Goal: Entertainment & Leisure: Consume media (video, audio)

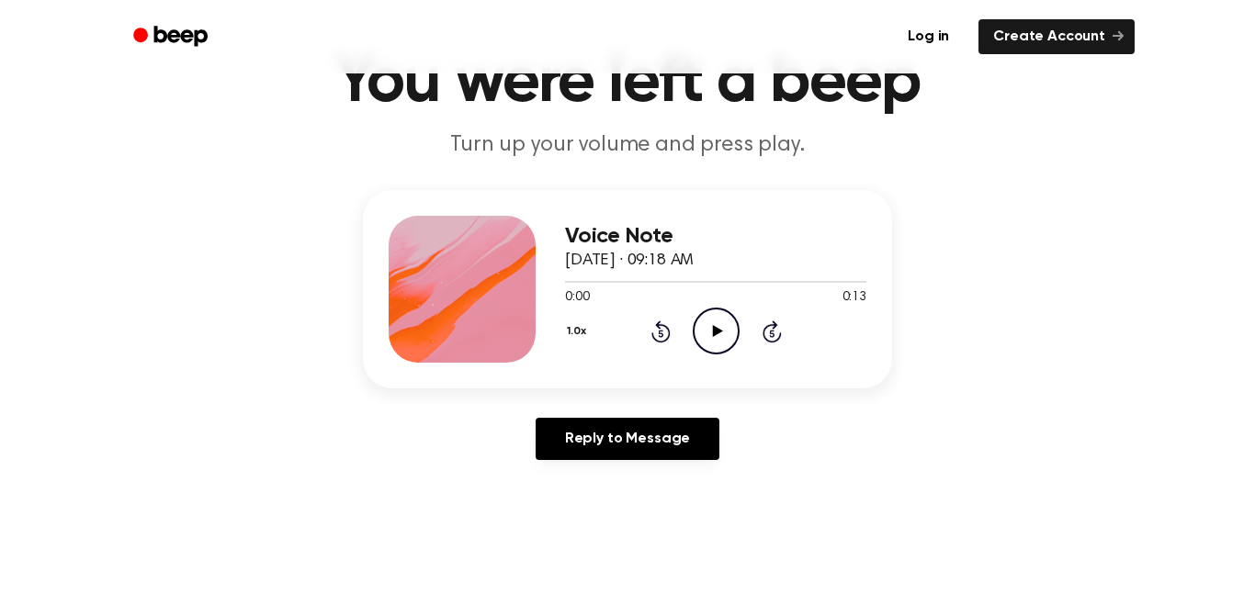
scroll to position [95, 0]
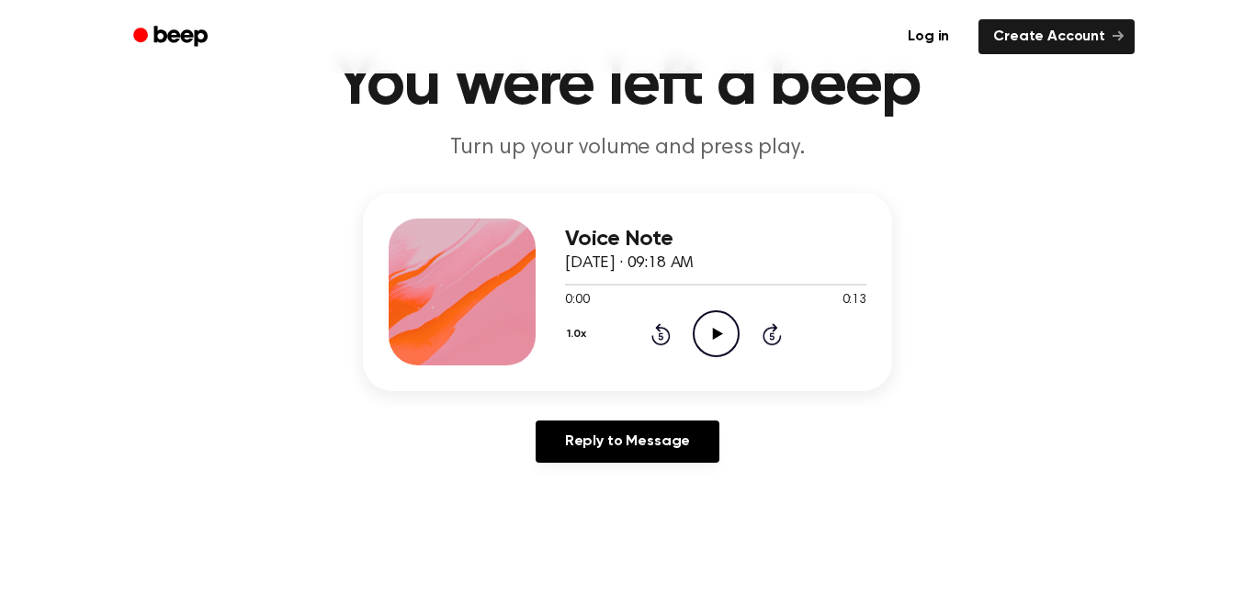
click at [710, 334] on icon "Play Audio" at bounding box center [716, 333] width 47 height 47
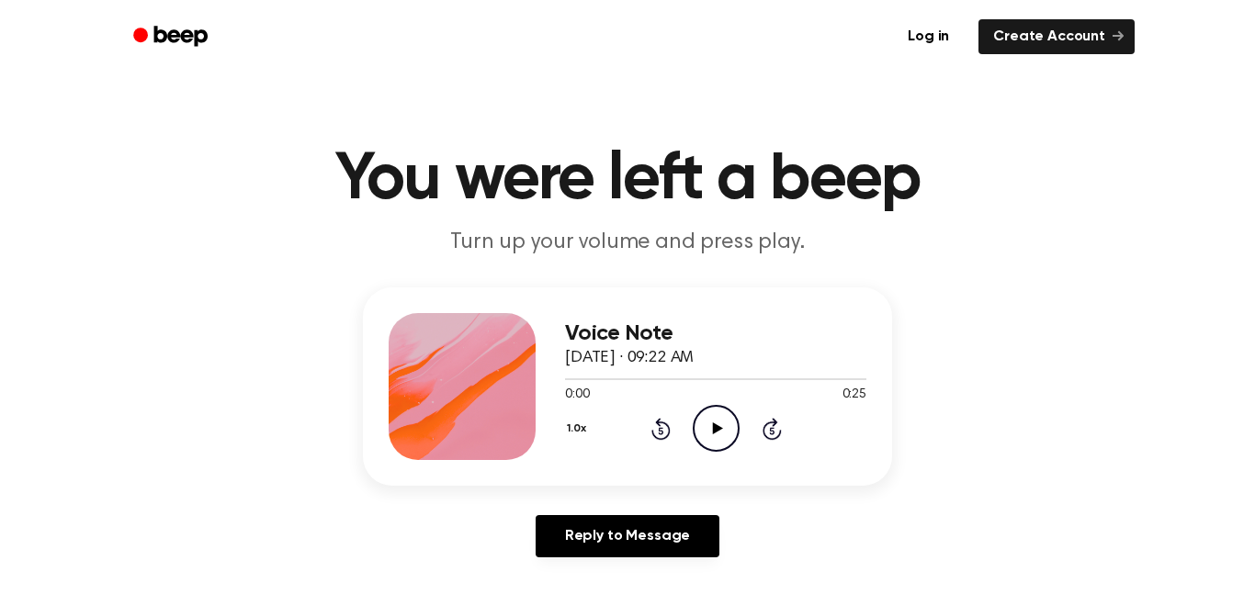
click at [707, 419] on icon "Play Audio" at bounding box center [716, 428] width 47 height 47
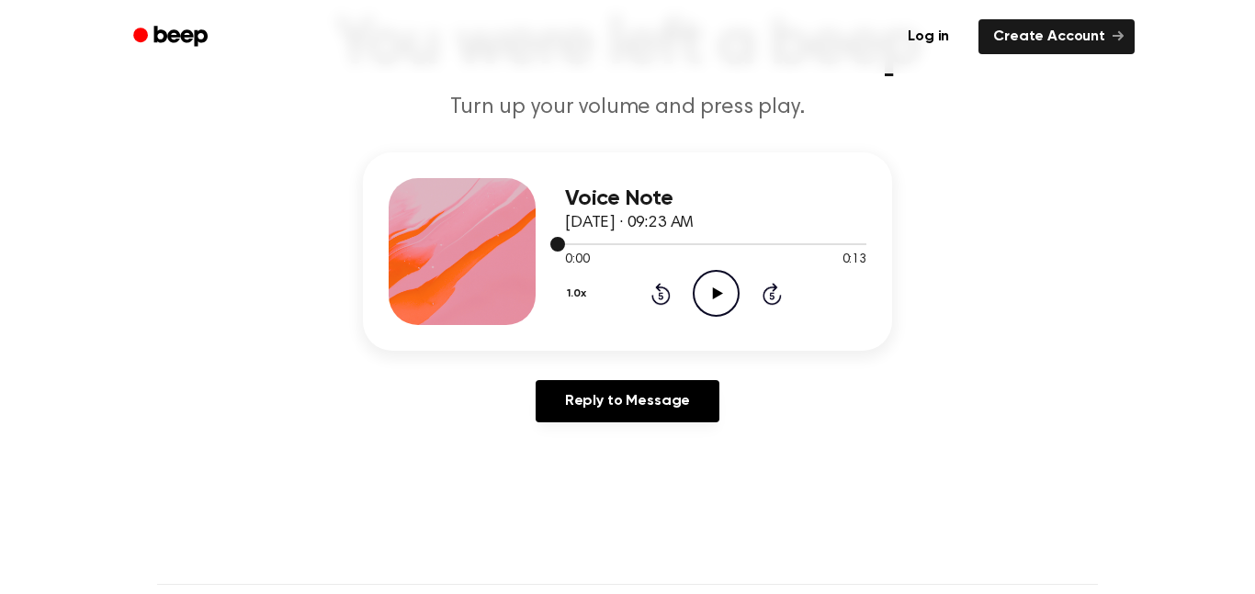
scroll to position [136, 0]
click at [706, 279] on icon "Play Audio" at bounding box center [716, 292] width 47 height 47
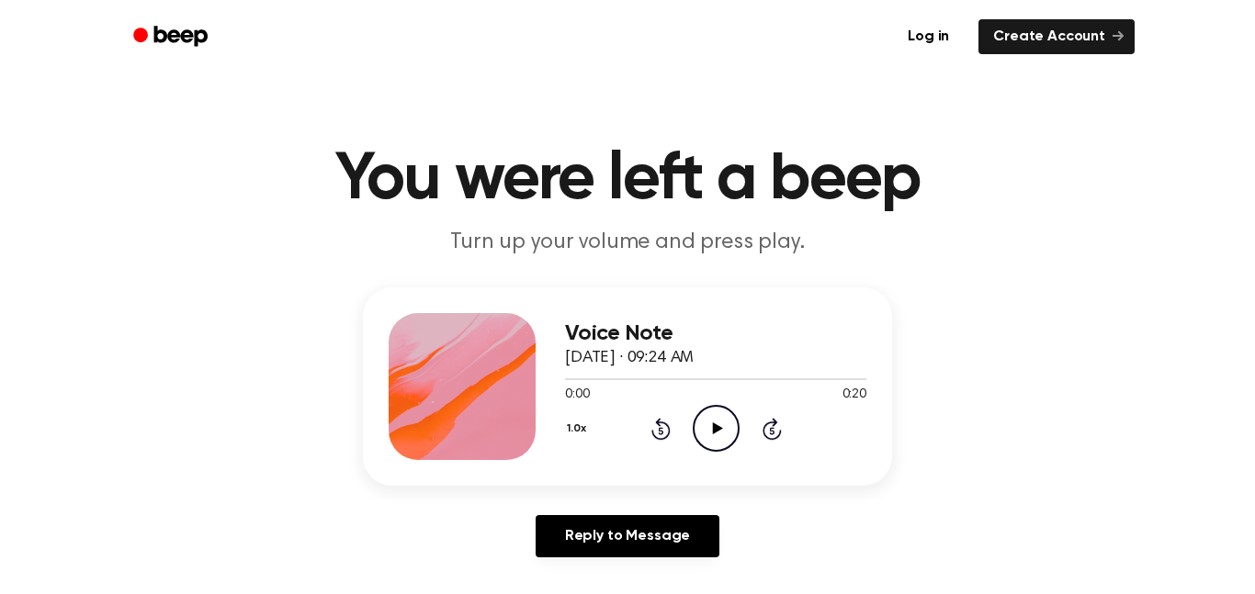
click at [716, 423] on icon "Play Audio" at bounding box center [716, 428] width 47 height 47
